Goal: Task Accomplishment & Management: Manage account settings

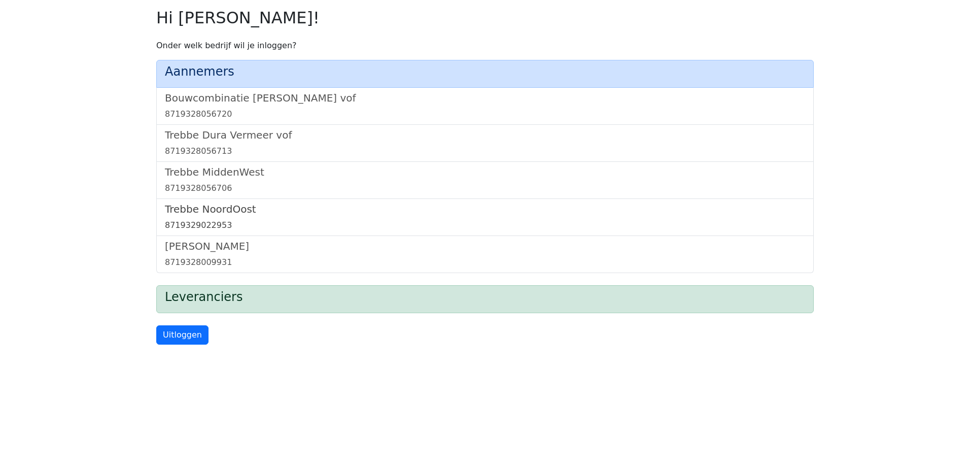
click at [227, 203] on h5 "Trebbe NoordOost" at bounding box center [485, 209] width 641 height 12
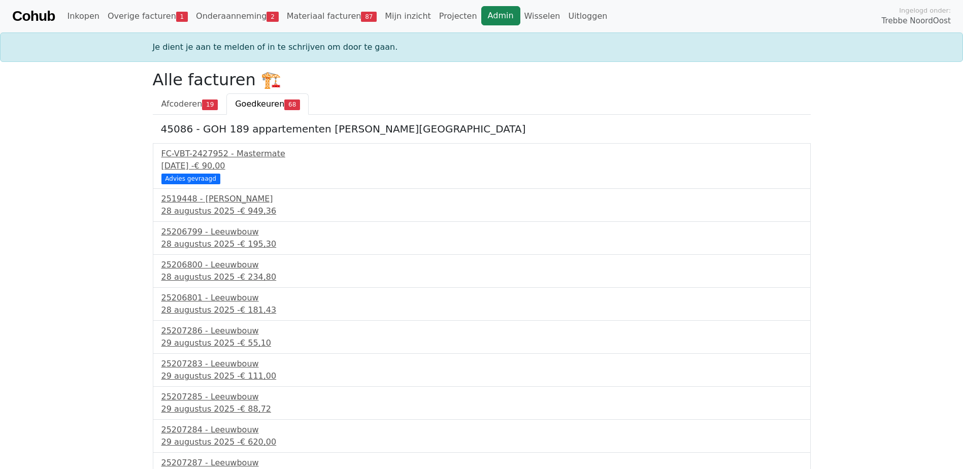
click at [481, 14] on link "Admin" at bounding box center [500, 15] width 39 height 19
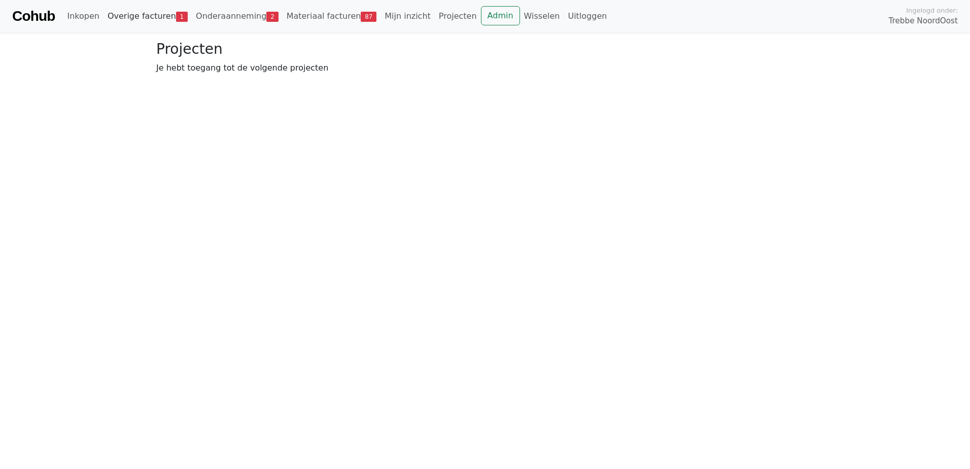
click at [133, 18] on link "Overige facturen 1" at bounding box center [148, 16] width 88 height 20
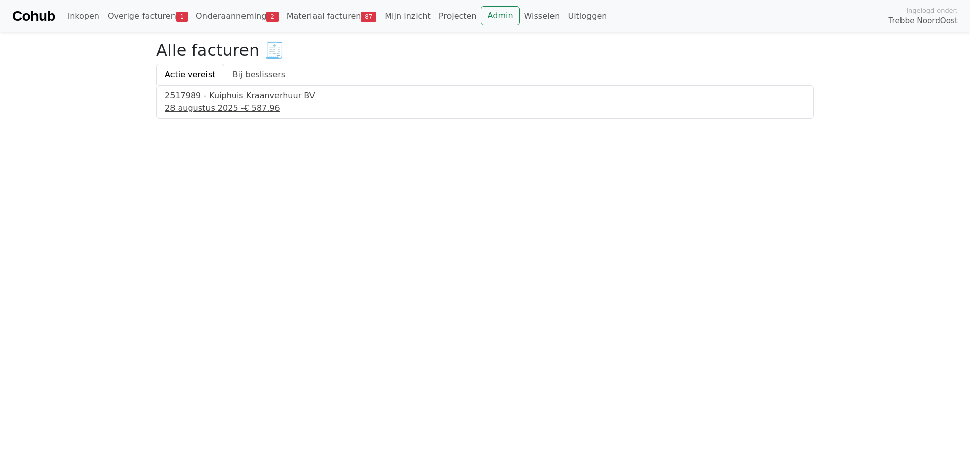
click at [201, 106] on div "[DATE] - € 587,96" at bounding box center [485, 108] width 641 height 12
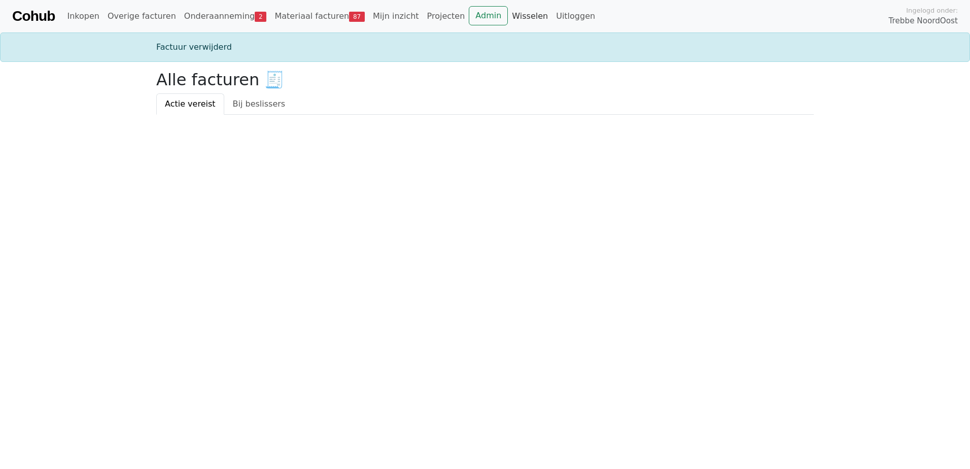
click at [508, 22] on link "Wisselen" at bounding box center [530, 16] width 44 height 20
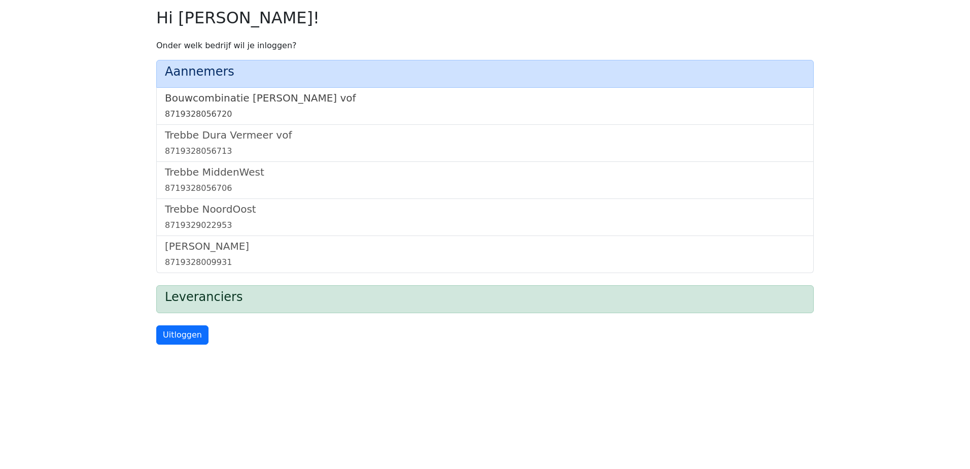
click at [325, 97] on h5 "Bouwcombinatie Trebbe De Nijs vof" at bounding box center [485, 98] width 641 height 12
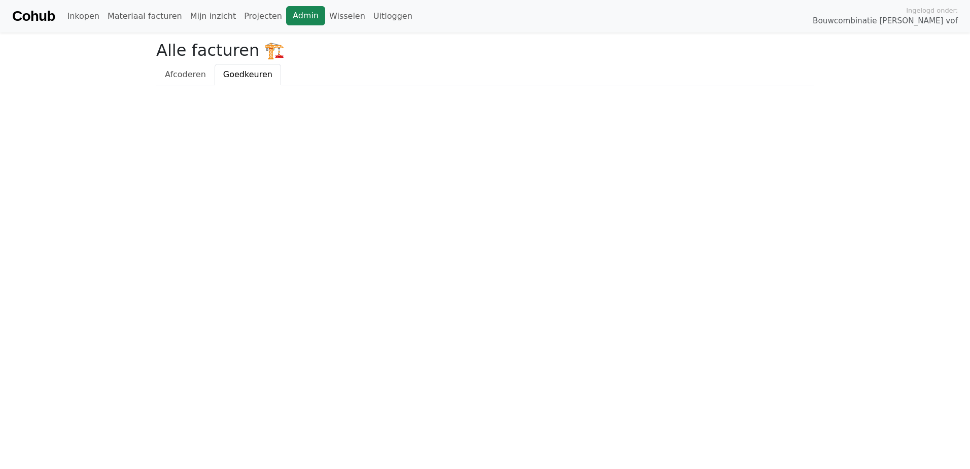
click at [286, 17] on link "Admin" at bounding box center [305, 15] width 39 height 19
click at [325, 19] on link "Wisselen" at bounding box center [347, 16] width 44 height 20
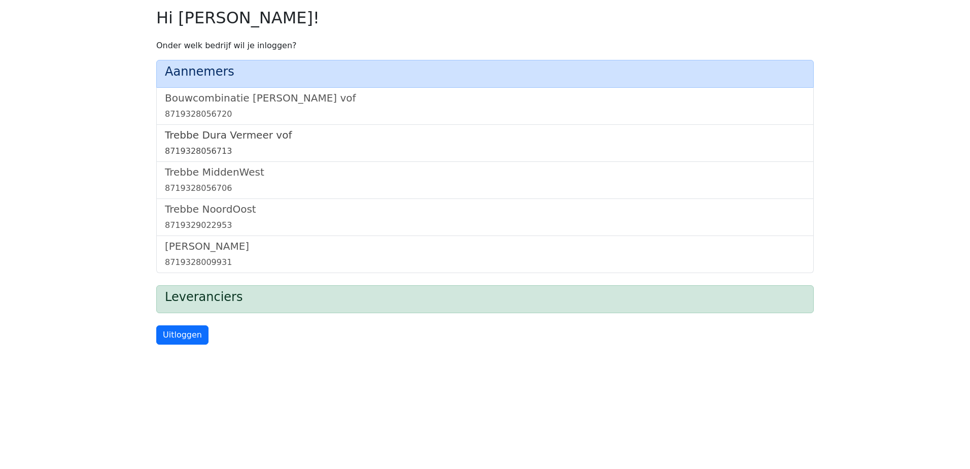
click at [228, 137] on h5 "Trebbe Dura Vermeer vof" at bounding box center [485, 135] width 641 height 12
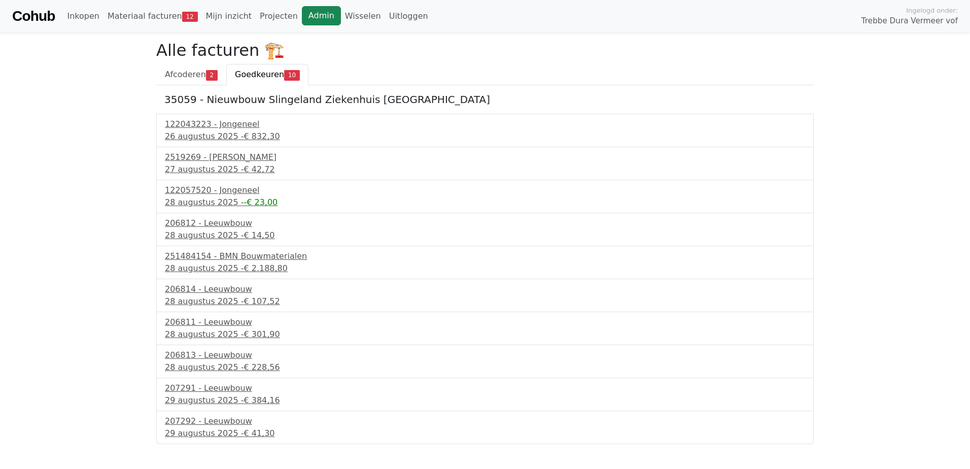
click at [302, 17] on link "Admin" at bounding box center [321, 15] width 39 height 19
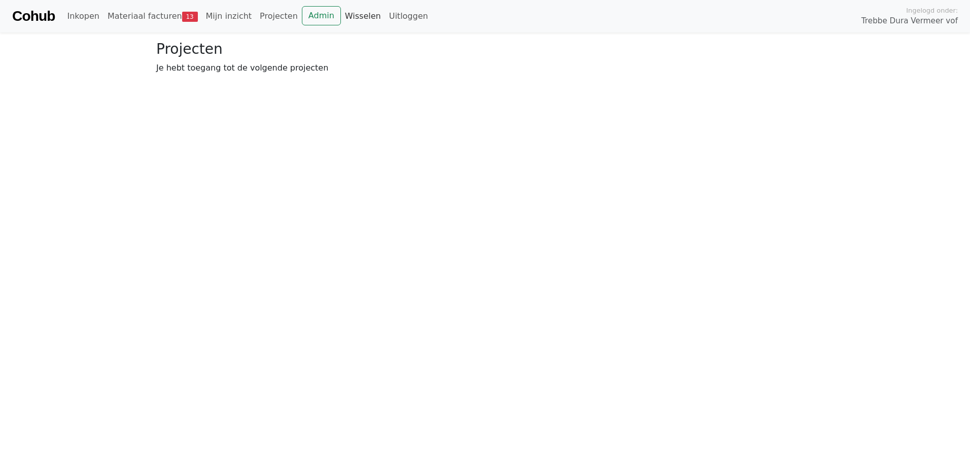
click at [341, 12] on link "Wisselen" at bounding box center [363, 16] width 44 height 20
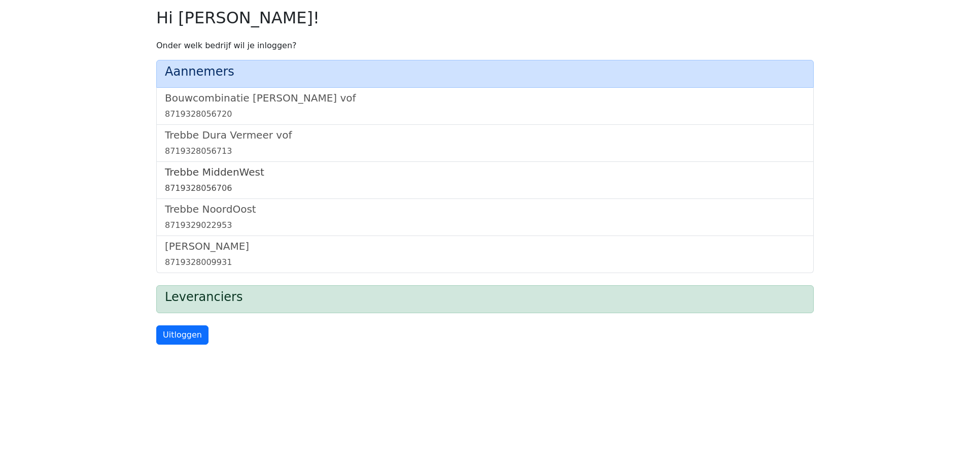
click at [227, 169] on h5 "Trebbe MiddenWest" at bounding box center [485, 172] width 641 height 12
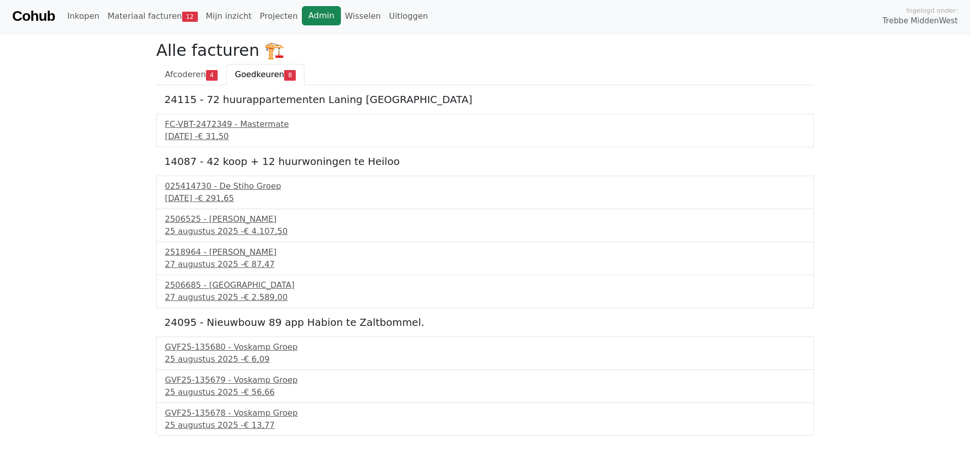
click at [302, 17] on link "Admin" at bounding box center [321, 15] width 39 height 19
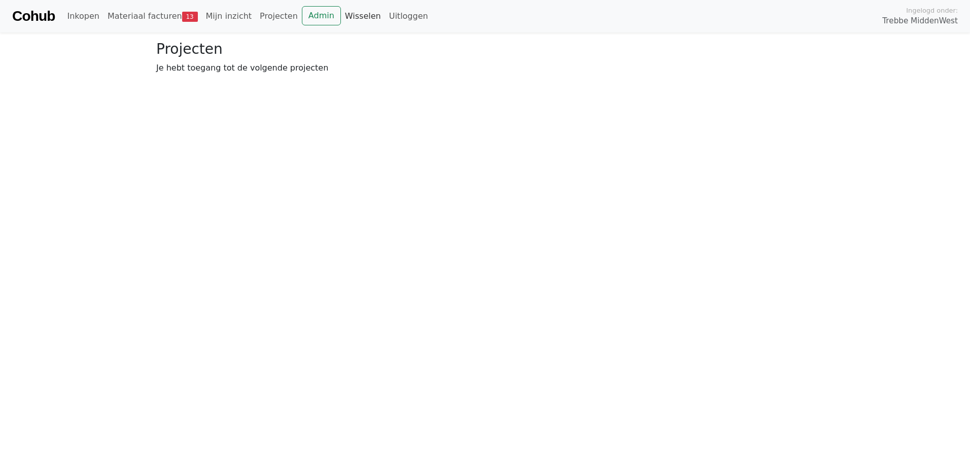
click at [341, 18] on link "Wisselen" at bounding box center [363, 16] width 44 height 20
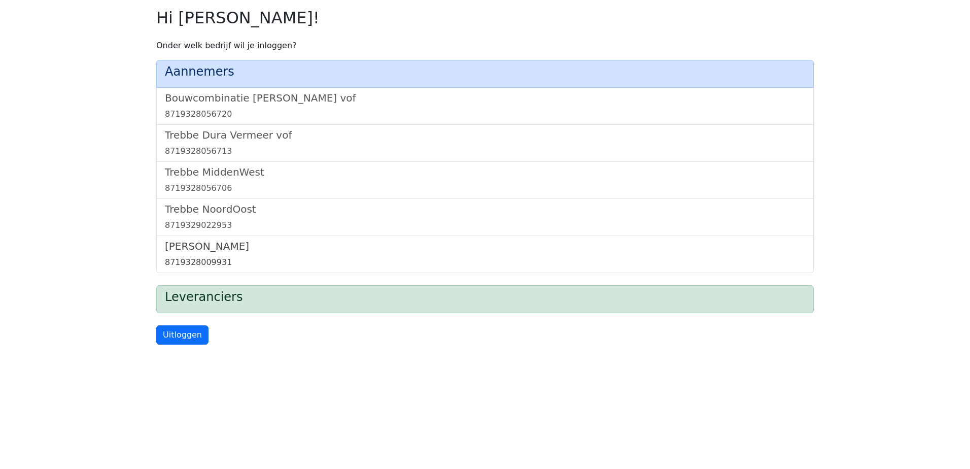
click at [201, 245] on h5 "[PERSON_NAME]" at bounding box center [485, 246] width 641 height 12
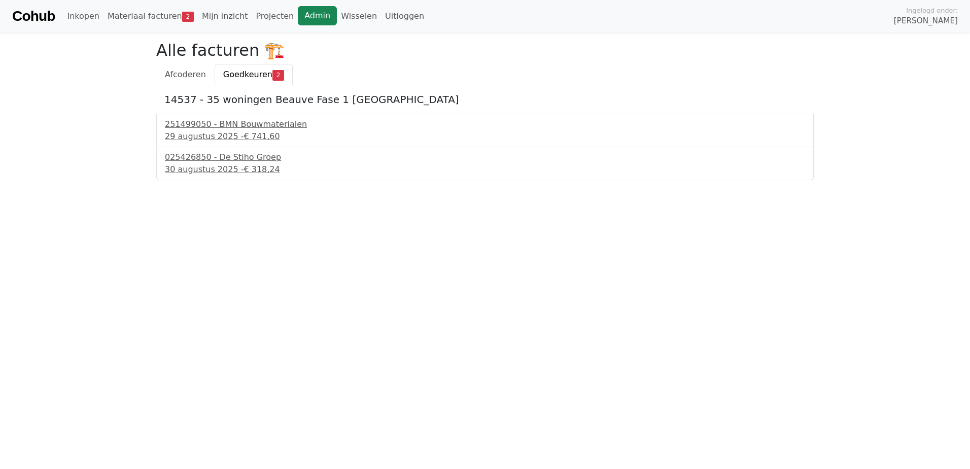
click at [298, 15] on link "Admin" at bounding box center [317, 15] width 39 height 19
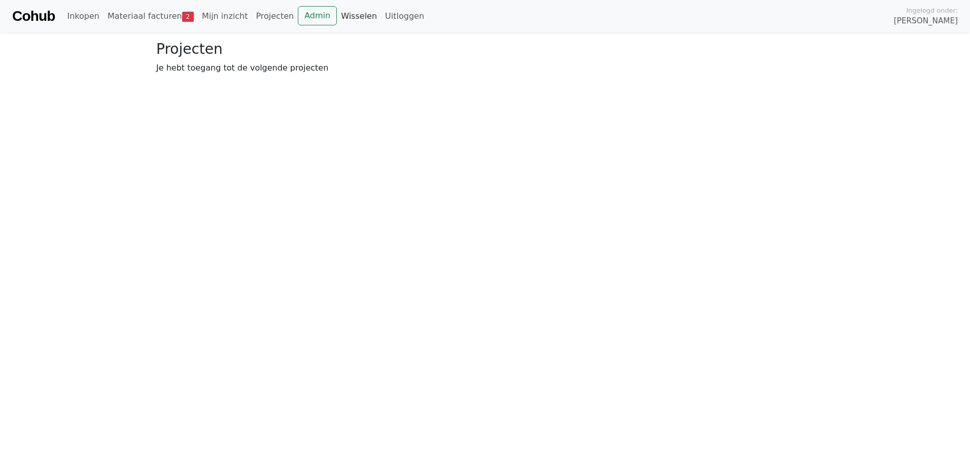
click at [337, 19] on link "Wisselen" at bounding box center [359, 16] width 44 height 20
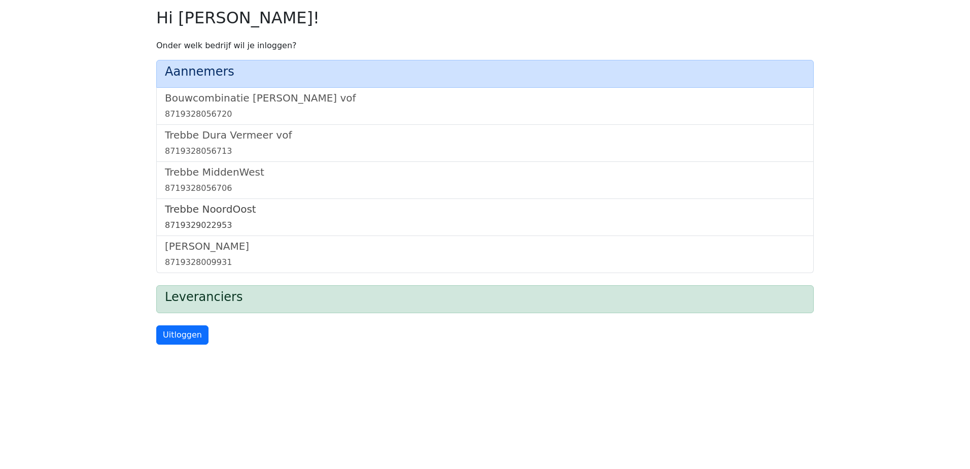
click at [228, 207] on h5 "Trebbe NoordOost" at bounding box center [485, 209] width 641 height 12
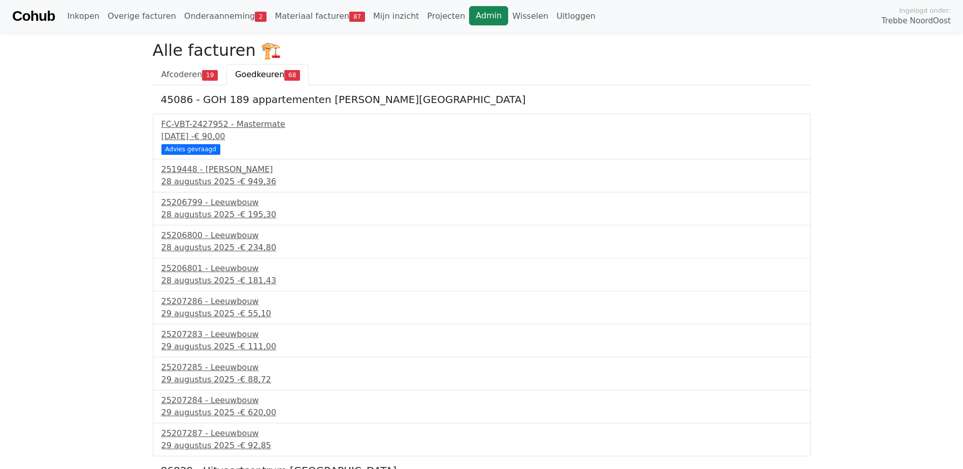
click at [469, 13] on link "Admin" at bounding box center [488, 15] width 39 height 19
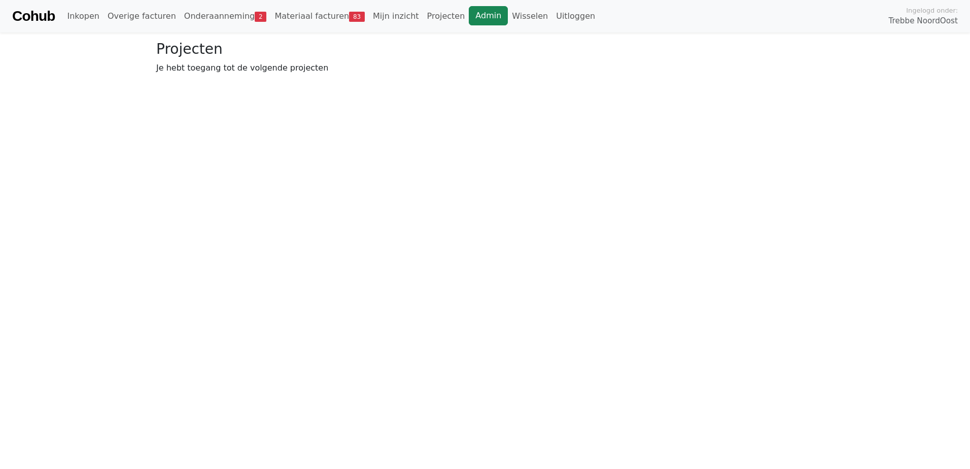
click at [469, 12] on link "Admin" at bounding box center [488, 15] width 39 height 19
click at [508, 20] on link "Wisselen" at bounding box center [530, 16] width 44 height 20
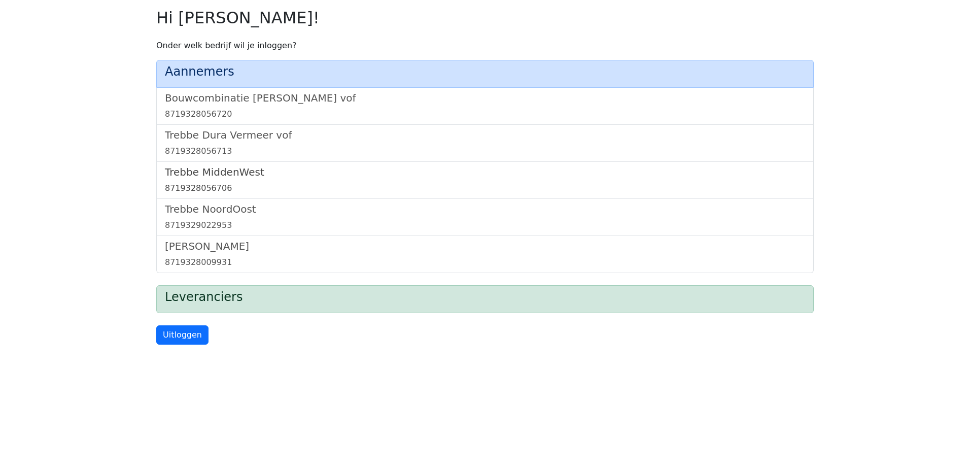
click at [233, 172] on h5 "Trebbe MiddenWest" at bounding box center [485, 172] width 641 height 12
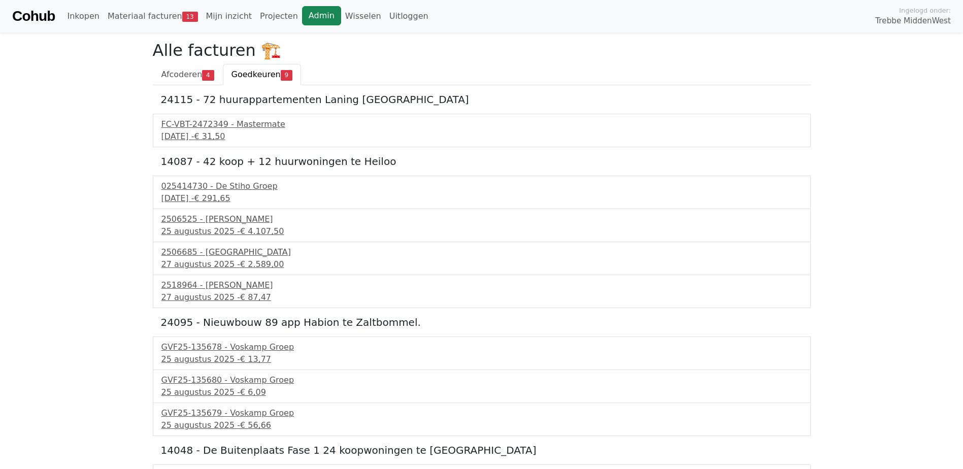
click at [302, 19] on link "Admin" at bounding box center [321, 15] width 39 height 19
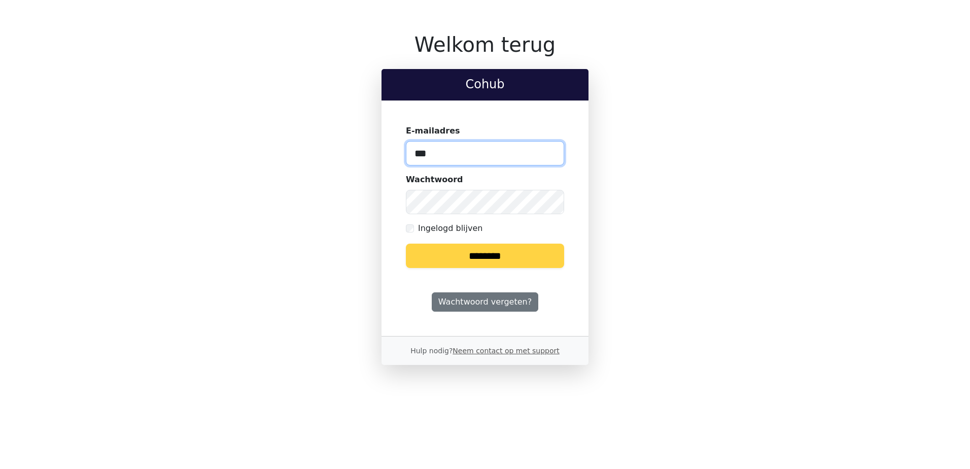
type input "**********"
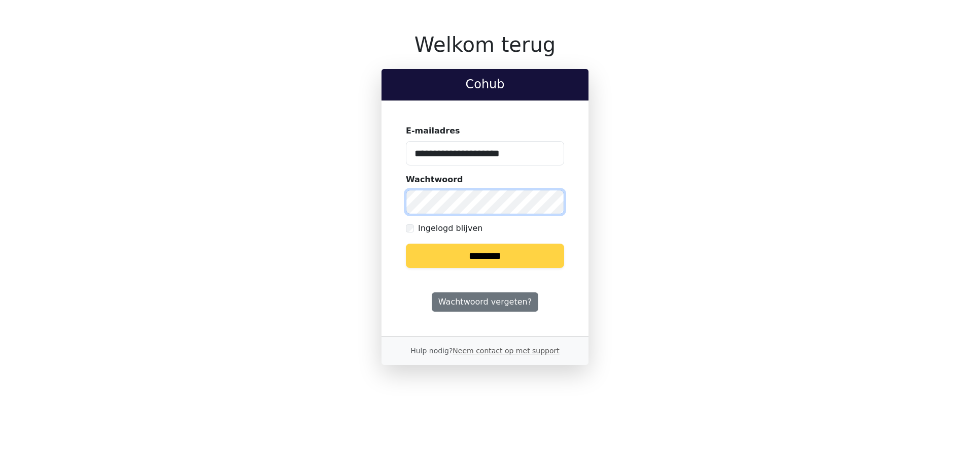
click at [406, 244] on input "********" at bounding box center [485, 256] width 158 height 24
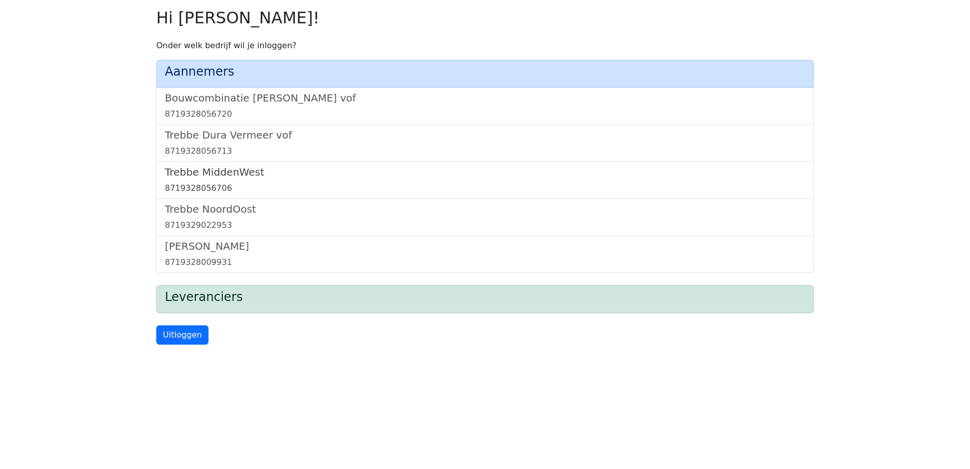
click at [227, 171] on h5 "Trebbe MiddenWest" at bounding box center [485, 172] width 641 height 12
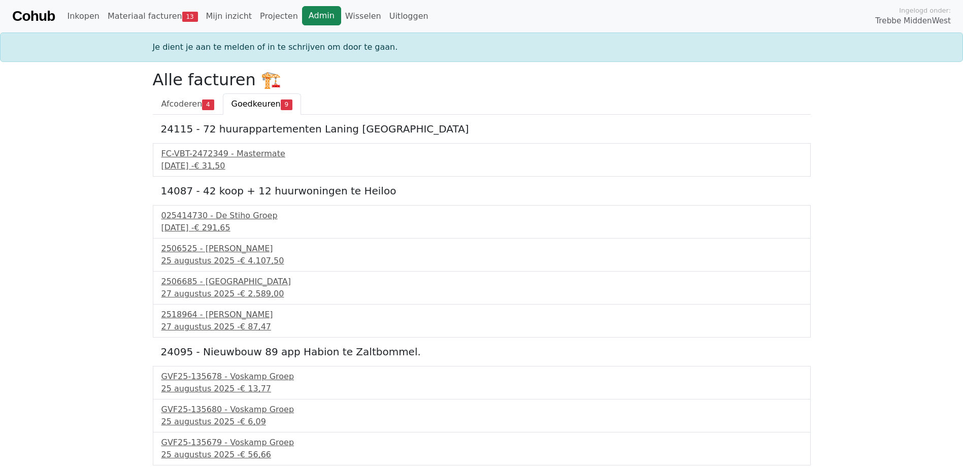
click at [307, 19] on link "Admin" at bounding box center [321, 15] width 39 height 19
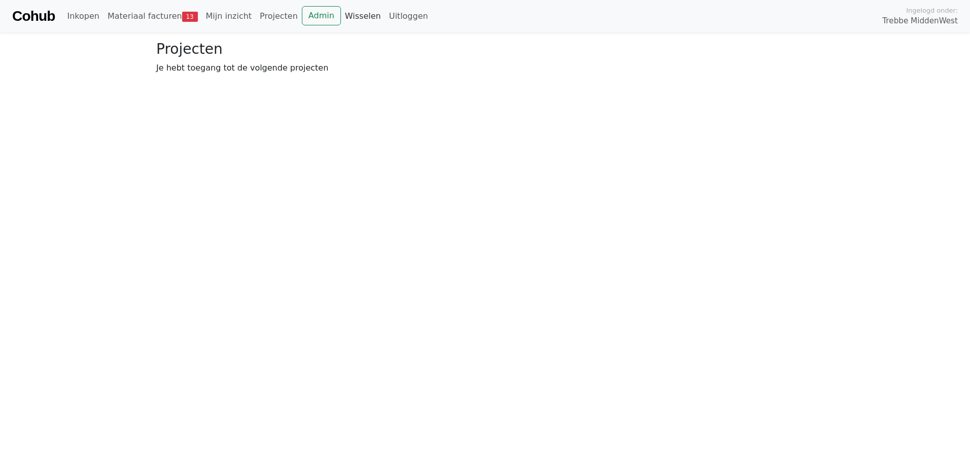
click at [341, 17] on link "Wisselen" at bounding box center [363, 16] width 44 height 20
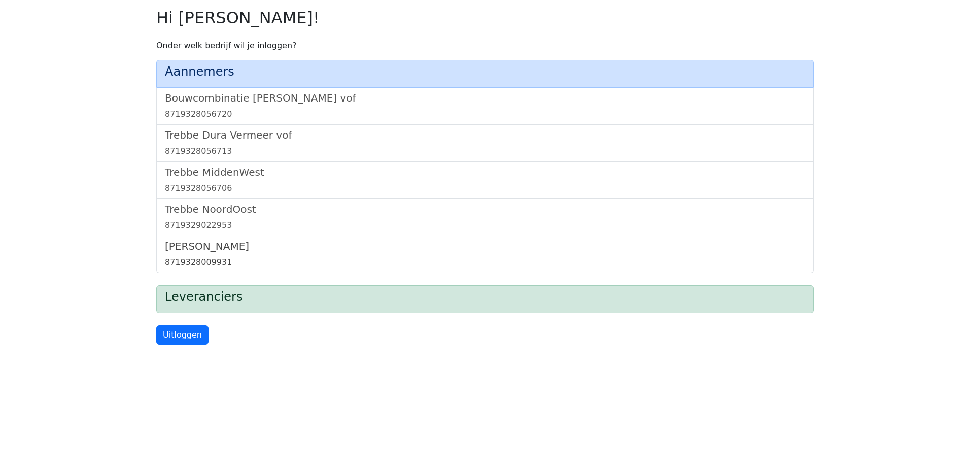
click at [204, 248] on h5 "[PERSON_NAME]" at bounding box center [485, 246] width 641 height 12
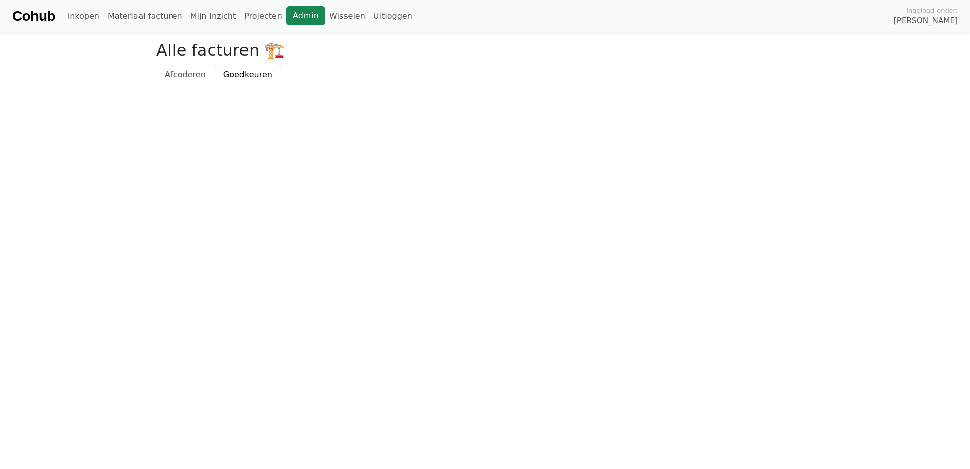
click at [289, 14] on link "Admin" at bounding box center [305, 15] width 39 height 19
click at [325, 15] on link "Wisselen" at bounding box center [347, 16] width 44 height 20
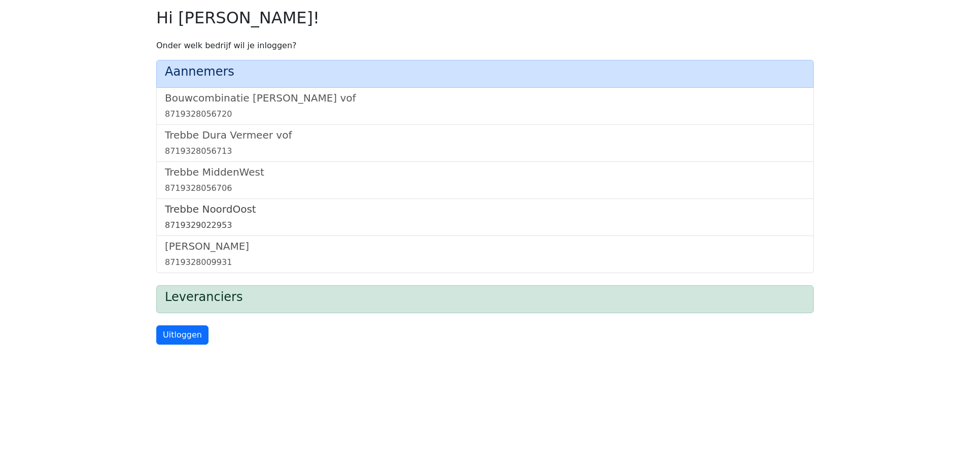
click at [227, 212] on h5 "Trebbe NoordOost" at bounding box center [485, 209] width 641 height 12
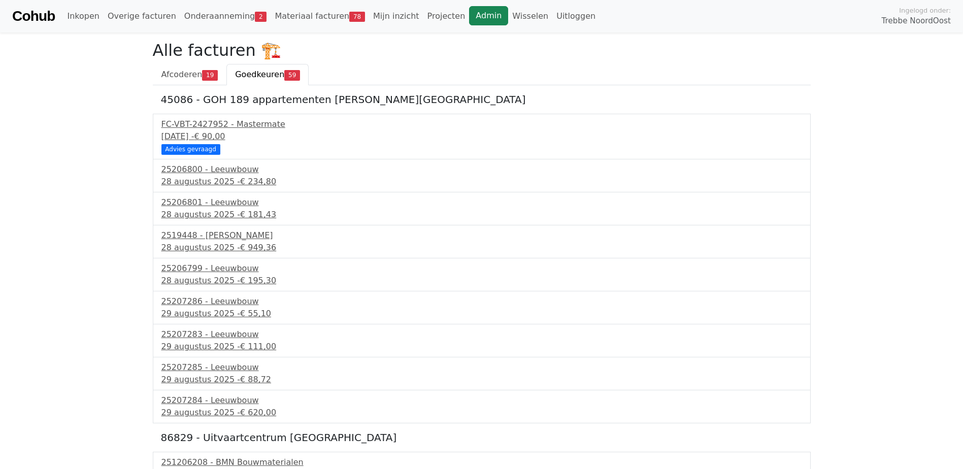
click at [469, 16] on link "Admin" at bounding box center [488, 15] width 39 height 19
